Goal: Task Accomplishment & Management: Manage account settings

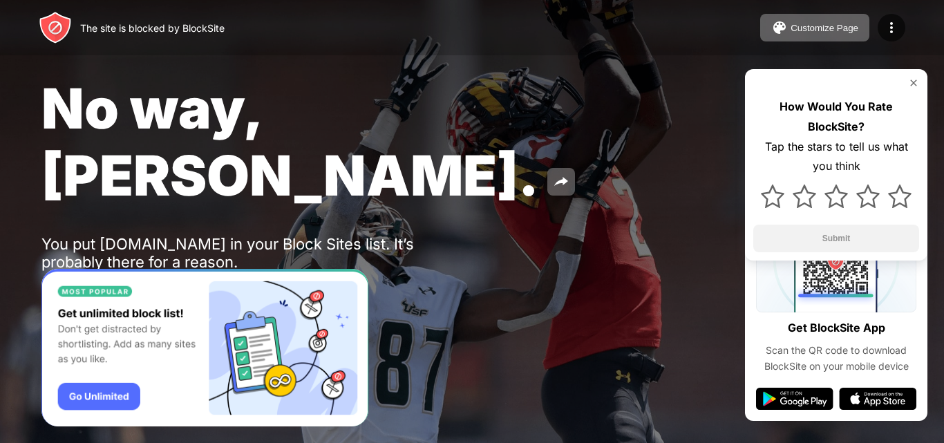
drag, startPoint x: 772, startPoint y: 0, endPoint x: 614, endPoint y: 15, distance: 159.0
click at [516, 24] on div "The site is blocked by BlockSite Customize Page Edit Block List Redirect Custom…" at bounding box center [472, 27] width 944 height 55
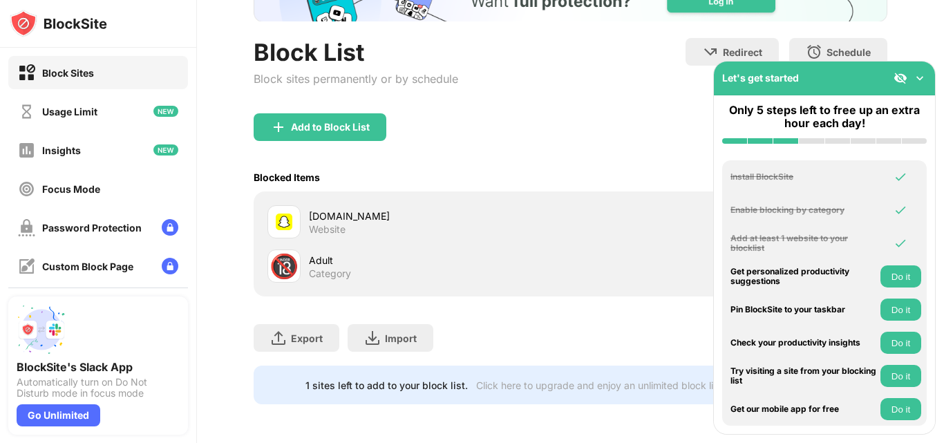
scroll to position [117, 0]
click at [301, 205] on div "snapchat.com Website" at bounding box center [419, 221] width 303 height 33
click at [443, 210] on div "snapchat.com" at bounding box center [440, 216] width 262 height 15
click at [59, 69] on div "Block Sites" at bounding box center [68, 73] width 52 height 12
click at [915, 73] on img at bounding box center [920, 78] width 14 height 14
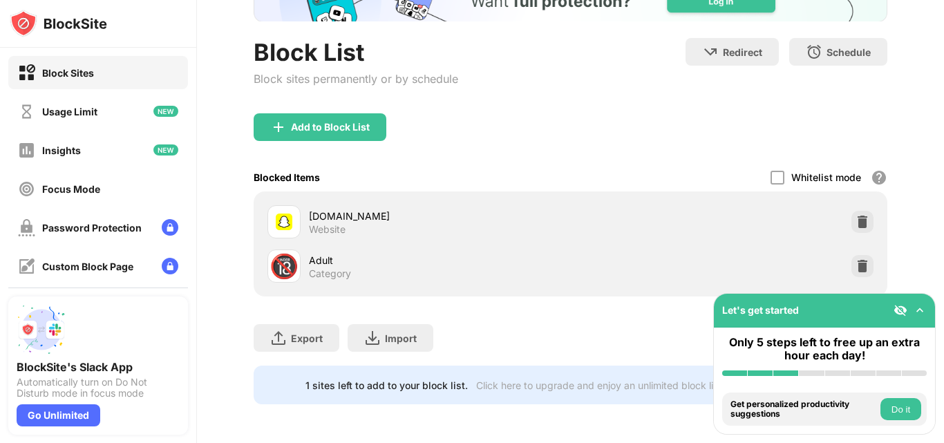
click at [840, 202] on div "snapchat.com Website" at bounding box center [570, 222] width 617 height 44
click at [852, 211] on div at bounding box center [863, 222] width 22 height 22
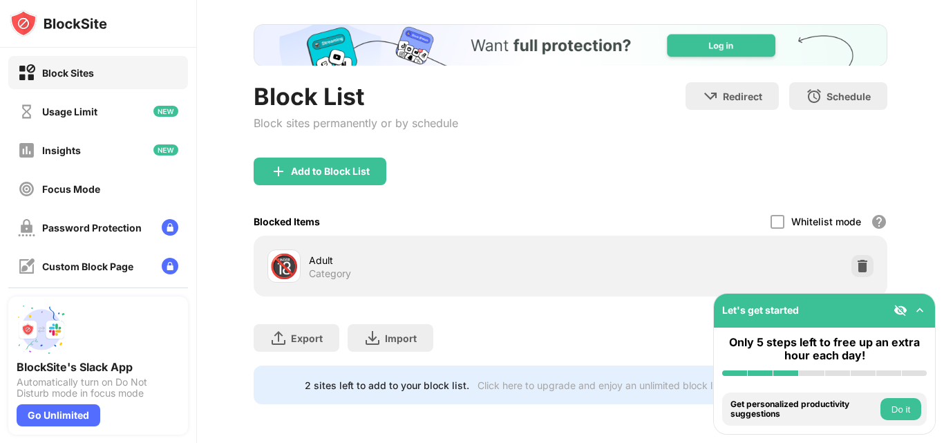
scroll to position [73, 0]
click at [277, 163] on img at bounding box center [278, 171] width 17 height 17
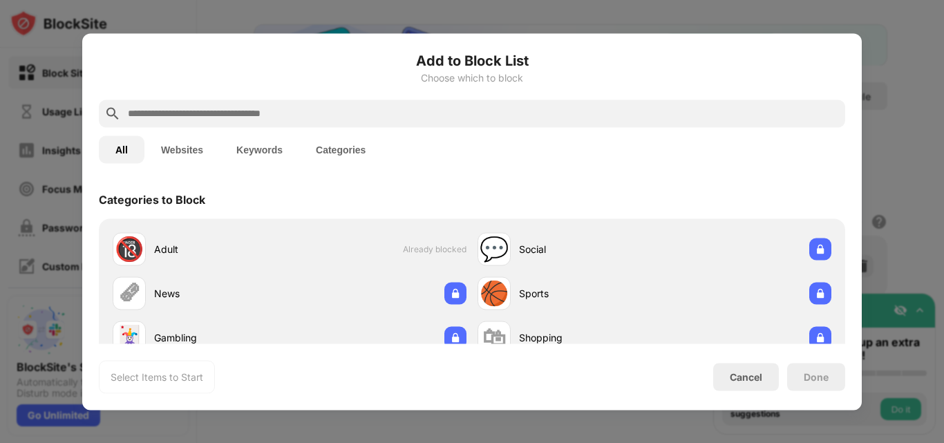
click at [185, 117] on input "text" at bounding box center [483, 113] width 713 height 17
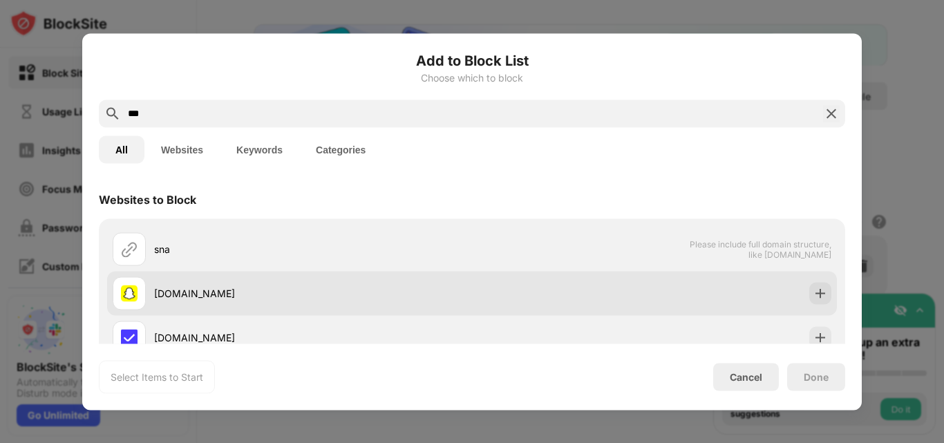
type input "***"
click at [209, 294] on div "snapchat.com" at bounding box center [313, 293] width 318 height 15
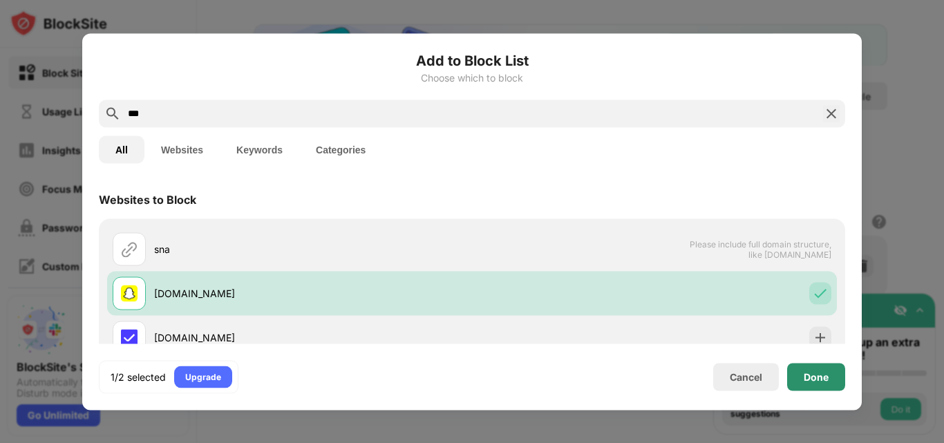
click at [816, 376] on div "Done" at bounding box center [816, 376] width 25 height 11
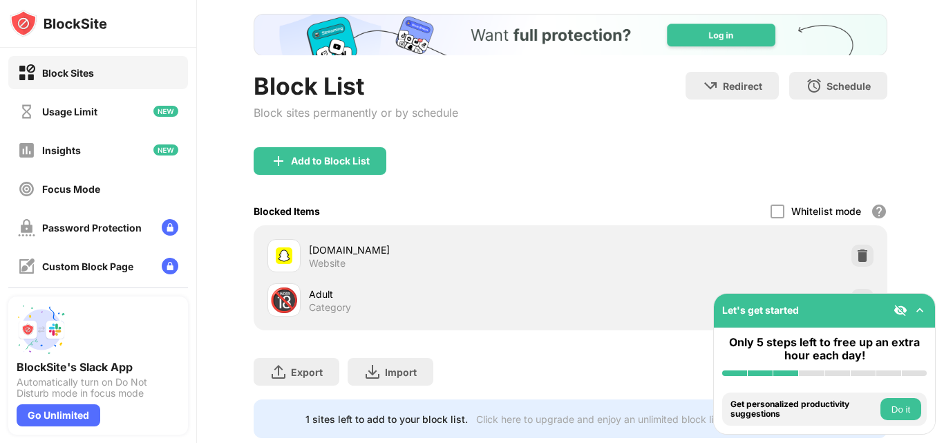
scroll to position [117, 0]
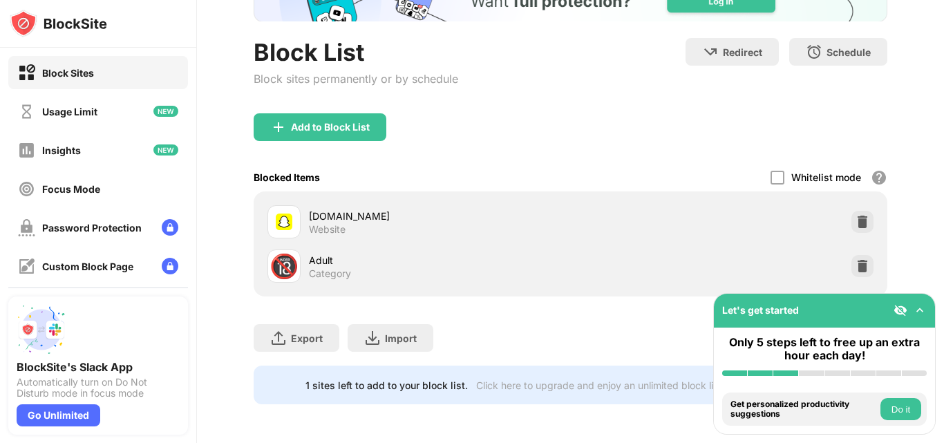
click at [543, 343] on div "Export Export Files (for websites items only) Import Import Files (for websites…" at bounding box center [571, 331] width 634 height 69
